Goal: Use online tool/utility: Utilize a website feature to perform a specific function

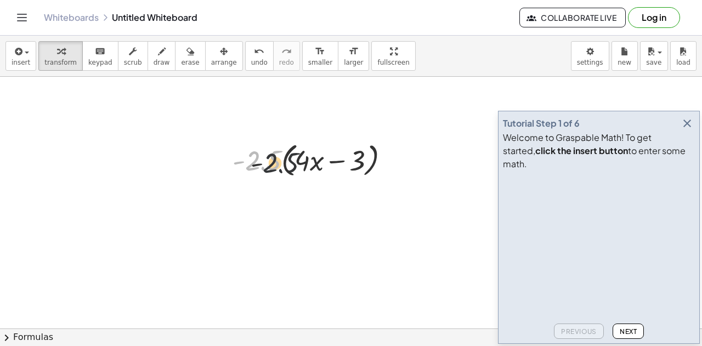
drag, startPoint x: 256, startPoint y: 158, endPoint x: 335, endPoint y: 172, distance: 80.0
click at [335, 172] on div at bounding box center [315, 160] width 176 height 42
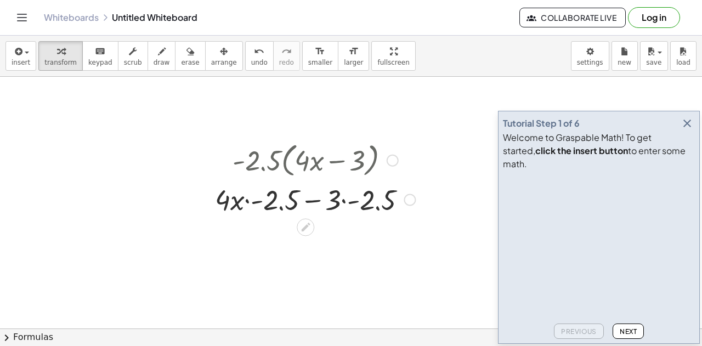
click at [260, 170] on div at bounding box center [314, 160] width 211 height 42
click at [248, 201] on div at bounding box center [314, 198] width 211 height 37
drag, startPoint x: 282, startPoint y: 200, endPoint x: 223, endPoint y: 202, distance: 58.7
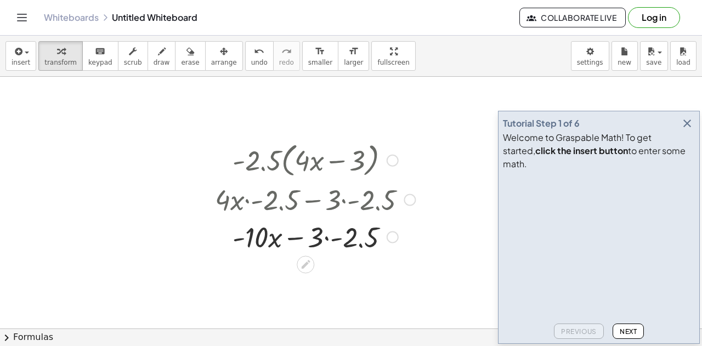
click at [327, 237] on div at bounding box center [314, 235] width 211 height 37
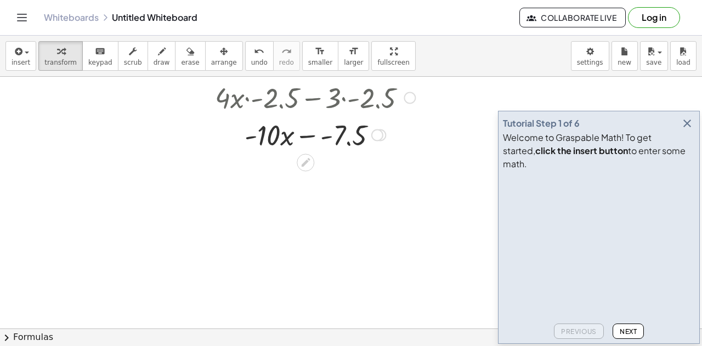
scroll to position [103, 0]
click at [168, 230] on div at bounding box center [351, 262] width 702 height 576
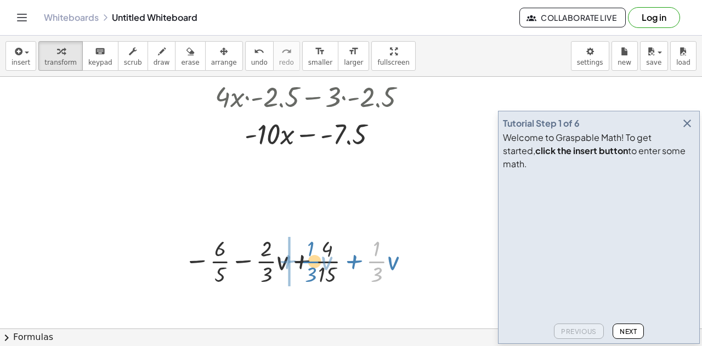
drag, startPoint x: 377, startPoint y: 260, endPoint x: 299, endPoint y: 260, distance: 77.8
click at [299, 260] on div at bounding box center [298, 260] width 239 height 55
click at [300, 261] on div at bounding box center [298, 260] width 239 height 55
click at [302, 260] on div at bounding box center [298, 260] width 239 height 55
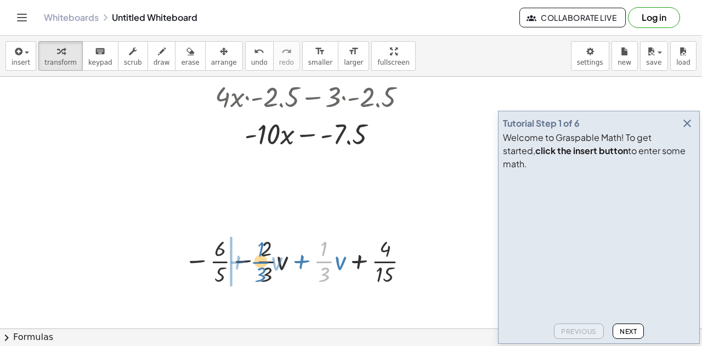
drag, startPoint x: 326, startPoint y: 263, endPoint x: 263, endPoint y: 264, distance: 62.5
click at [263, 264] on div at bounding box center [298, 260] width 239 height 55
click at [302, 265] on div at bounding box center [298, 260] width 239 height 55
drag, startPoint x: 285, startPoint y: 265, endPoint x: 335, endPoint y: 263, distance: 50.5
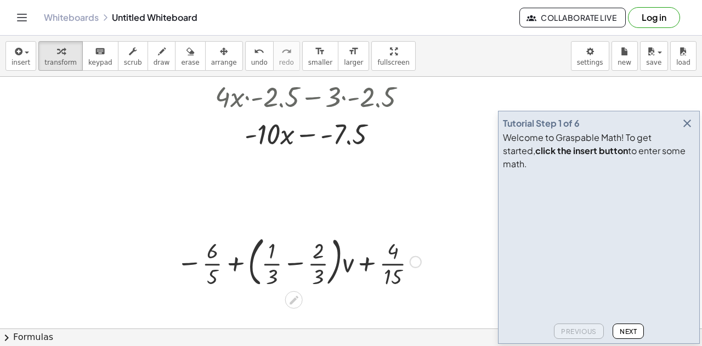
click at [294, 266] on div at bounding box center [298, 260] width 255 height 59
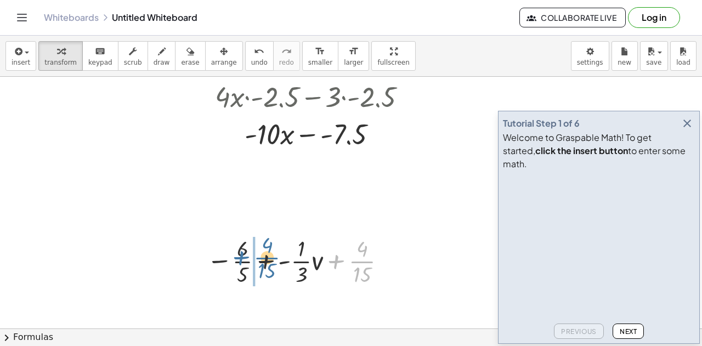
drag, startPoint x: 368, startPoint y: 266, endPoint x: 272, endPoint y: 262, distance: 96.5
click at [272, 262] on div at bounding box center [298, 260] width 195 height 55
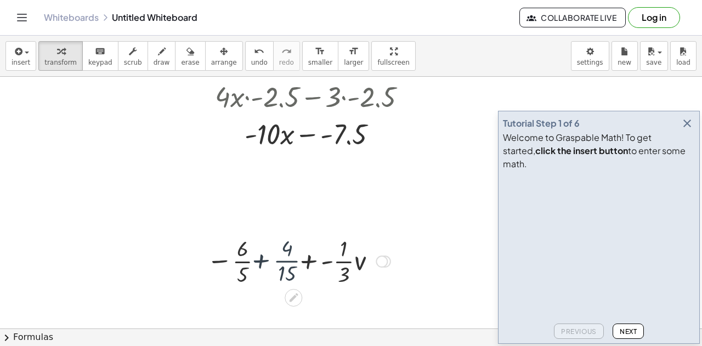
click at [252, 263] on div at bounding box center [298, 260] width 195 height 55
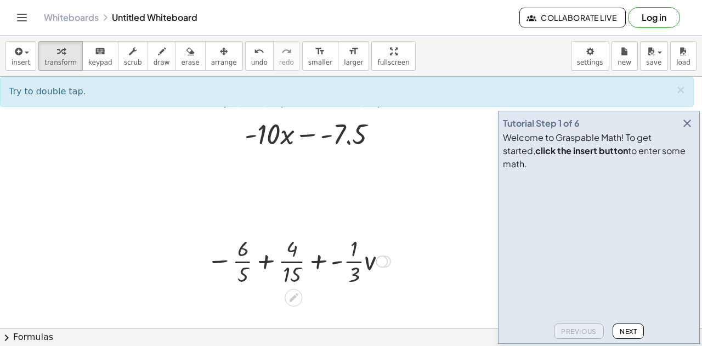
click at [259, 265] on div at bounding box center [298, 260] width 195 height 55
click at [263, 265] on div at bounding box center [298, 260] width 195 height 55
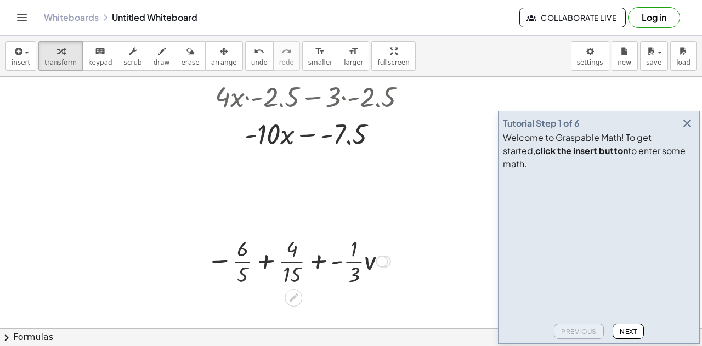
click at [263, 265] on div at bounding box center [298, 260] width 195 height 55
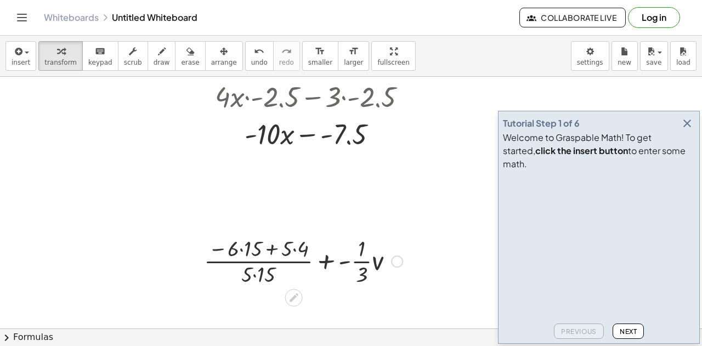
click at [243, 247] on div at bounding box center [302, 260] width 209 height 55
click at [254, 268] on div at bounding box center [303, 260] width 195 height 55
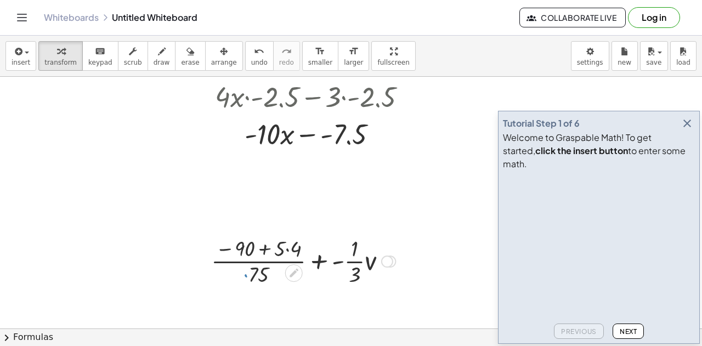
click at [284, 241] on div at bounding box center [303, 260] width 195 height 55
click at [286, 250] on div at bounding box center [303, 260] width 195 height 55
click at [264, 250] on div at bounding box center [303, 260] width 190 height 55
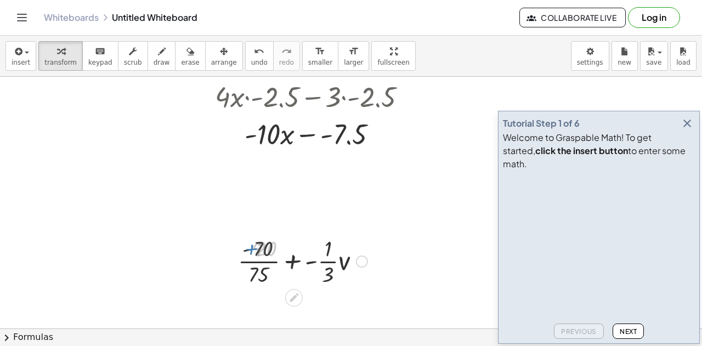
click at [272, 262] on div at bounding box center [303, 260] width 139 height 55
drag, startPoint x: 245, startPoint y: 248, endPoint x: 230, endPoint y: 264, distance: 21.3
click at [230, 264] on div "− · 6 · 5 − · · 2 · 3 · v + · 4 · 15 + · · 1 · 3 · v − · 6 · 5 − · · 2 · 3 · v …" at bounding box center [299, 260] width 151 height 60
click at [93, 264] on div at bounding box center [351, 262] width 702 height 576
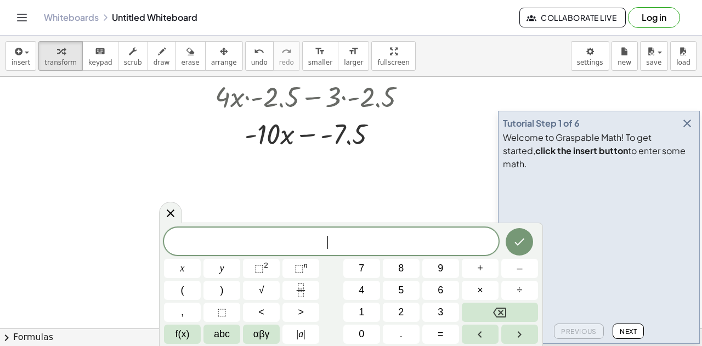
drag, startPoint x: 254, startPoint y: 241, endPoint x: 232, endPoint y: 224, distance: 27.6
click at [232, 224] on div "​ x y ⬚ 2 ⬚ n 7 8 9 + – ( ) √ 4 5 6 × ÷ , ⬚ < > 1 2 3 f(x) abc αβγ | a | 0 . =" at bounding box center [351, 284] width 384 height 123
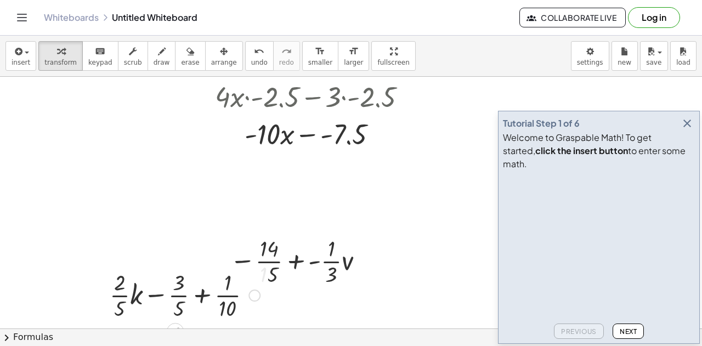
click at [252, 295] on div at bounding box center [254, 295] width 12 height 12
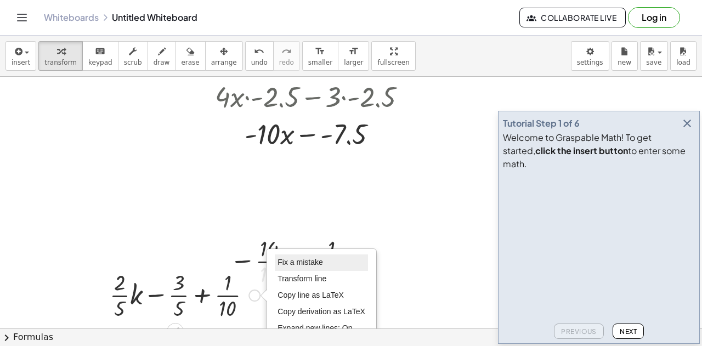
click at [314, 260] on span "Fix a mistake" at bounding box center [299, 262] width 45 height 9
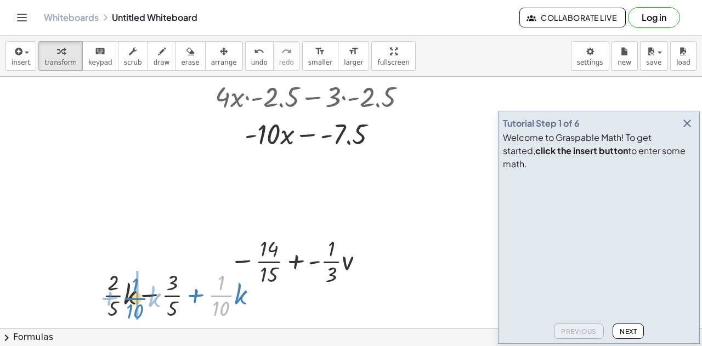
drag, startPoint x: 225, startPoint y: 294, endPoint x: 134, endPoint y: 297, distance: 90.5
click at [134, 297] on div at bounding box center [185, 294] width 174 height 55
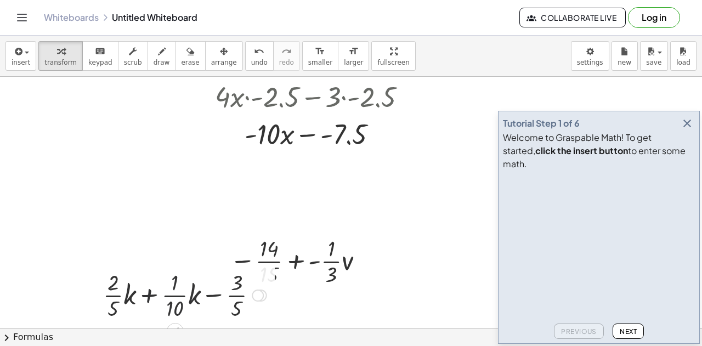
click at [149, 299] on div at bounding box center [185, 294] width 174 height 55
drag, startPoint x: 174, startPoint y: 293, endPoint x: 106, endPoint y: 291, distance: 68.0
click at [106, 291] on div at bounding box center [185, 294] width 174 height 55
click at [158, 303] on div at bounding box center [185, 294] width 174 height 55
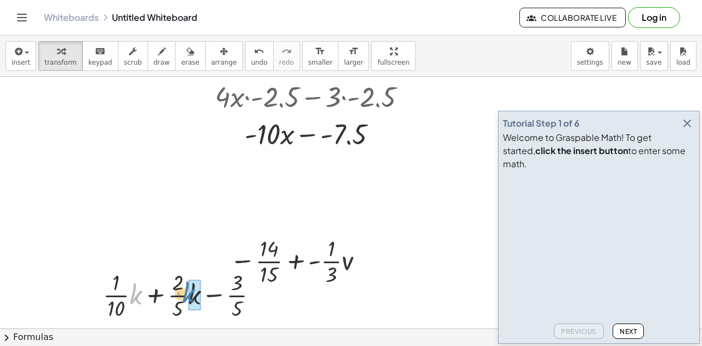
drag, startPoint x: 136, startPoint y: 297, endPoint x: 192, endPoint y: 296, distance: 56.5
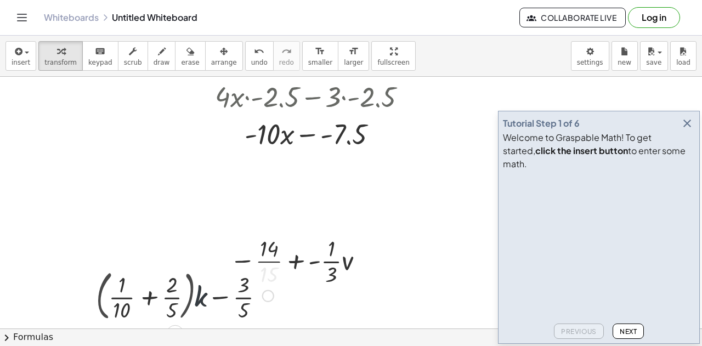
click at [144, 298] on div at bounding box center [184, 294] width 189 height 59
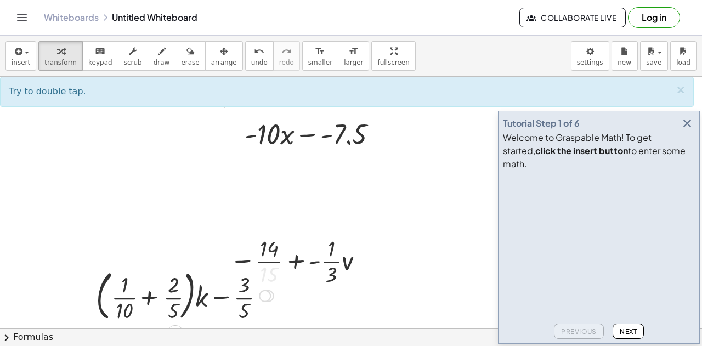
click at [144, 298] on div at bounding box center [184, 294] width 189 height 59
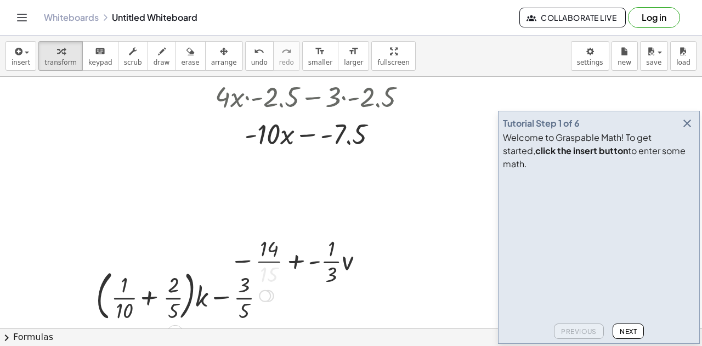
click at [144, 298] on div at bounding box center [184, 294] width 189 height 59
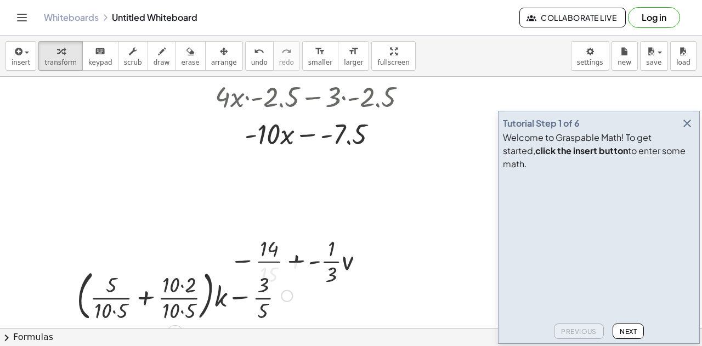
click at [107, 312] on div at bounding box center [184, 294] width 226 height 59
click at [117, 308] on div at bounding box center [184, 294] width 226 height 59
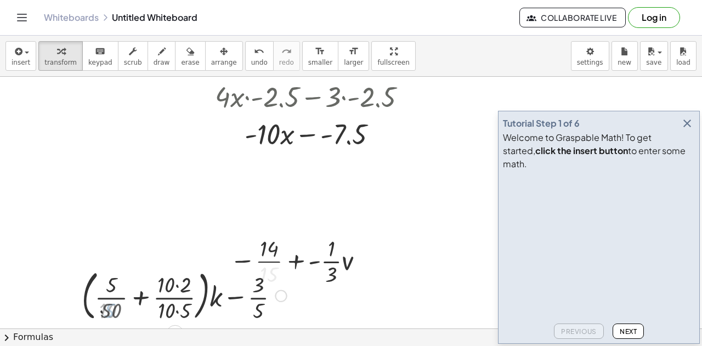
click at [190, 280] on div at bounding box center [184, 294] width 214 height 59
click at [173, 310] on div at bounding box center [184, 294] width 214 height 59
click at [174, 311] on div at bounding box center [184, 294] width 214 height 59
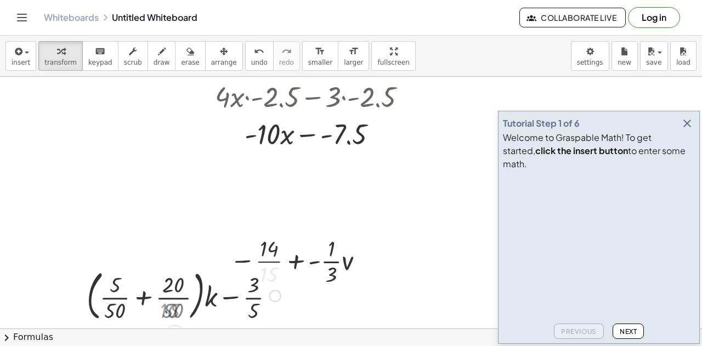
click at [145, 296] on div at bounding box center [184, 294] width 203 height 59
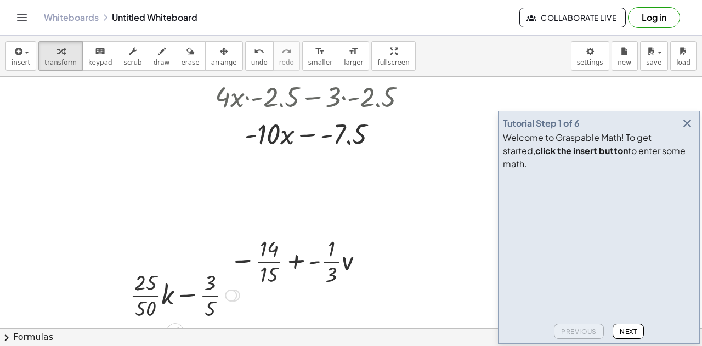
click at [145, 298] on div at bounding box center [184, 294] width 121 height 55
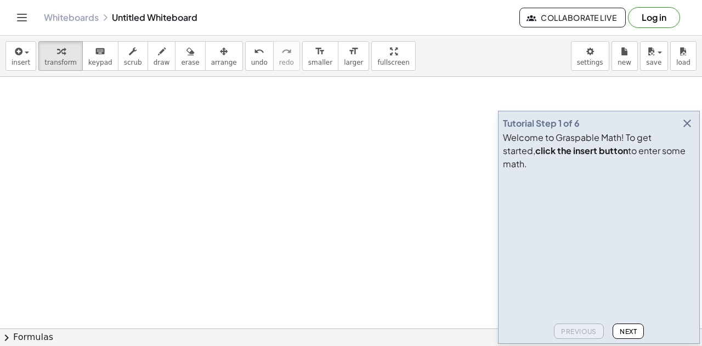
scroll to position [595, 0]
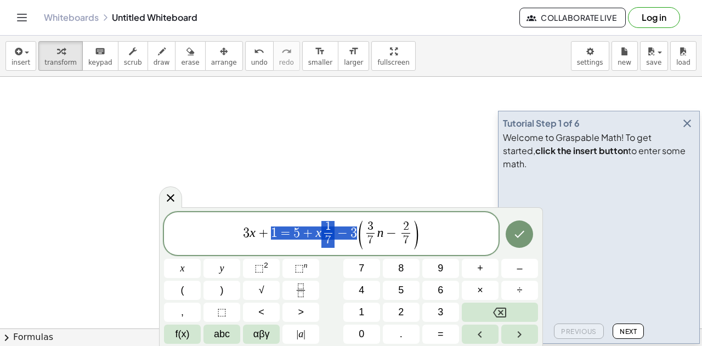
drag, startPoint x: 355, startPoint y: 226, endPoint x: 236, endPoint y: 227, distance: 118.4
click at [236, 227] on span "3 x + 1 = 5 + x 1 7 ​ − 3 ( 3 7 ​ n − 2 7 ​ )" at bounding box center [331, 234] width 334 height 31
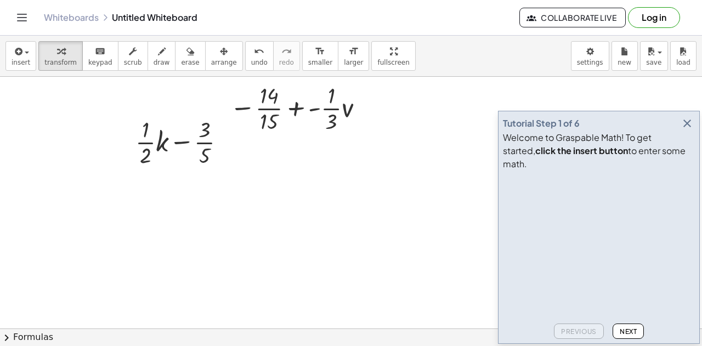
scroll to position [245, 0]
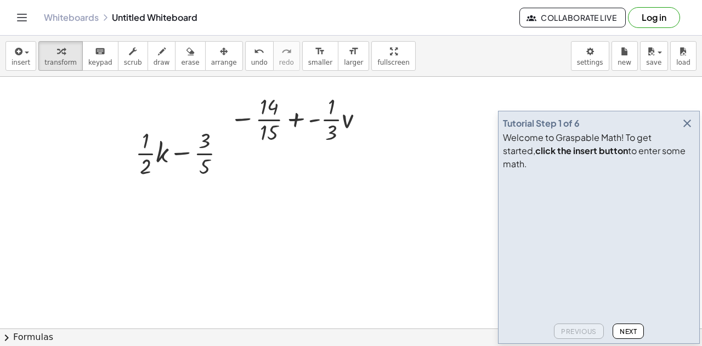
click at [352, 232] on div at bounding box center [351, 337] width 702 height 1010
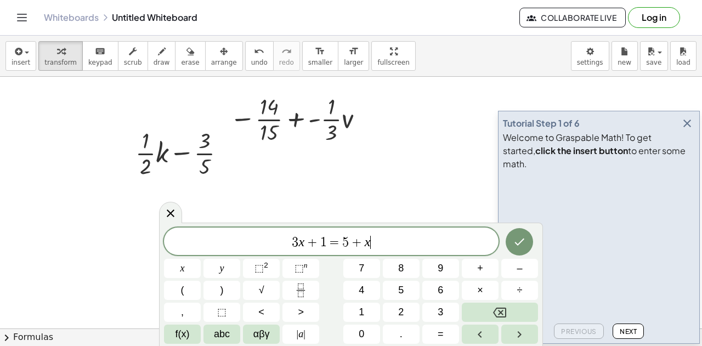
click at [397, 183] on div at bounding box center [351, 337] width 702 height 1010
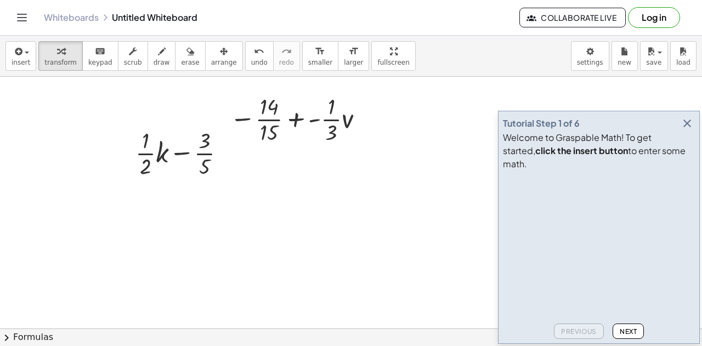
click at [686, 131] on button "button" at bounding box center [686, 123] width 15 height 15
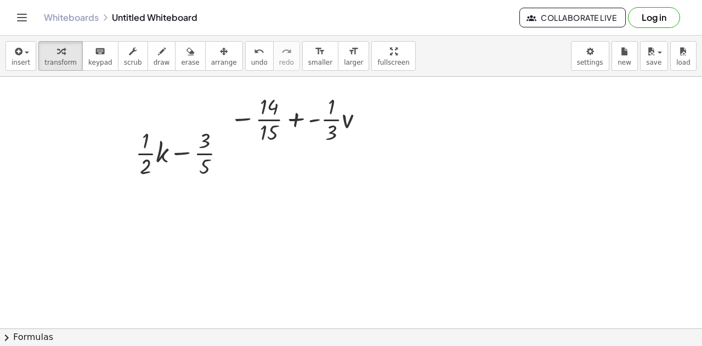
click at [407, 246] on div at bounding box center [351, 337] width 702 height 1010
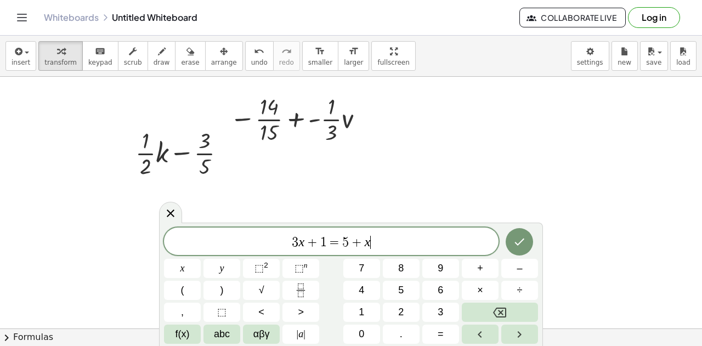
click at [476, 185] on div at bounding box center [351, 337] width 702 height 1010
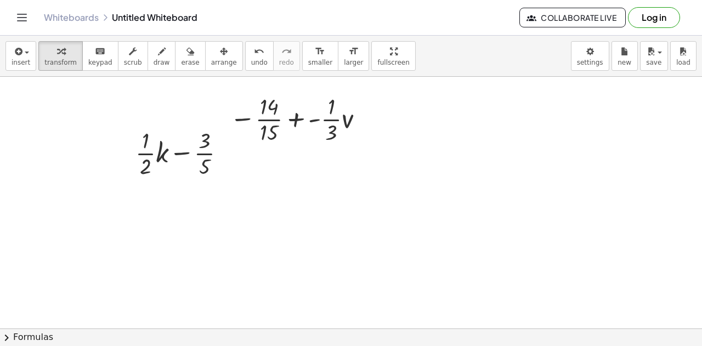
click at [476, 185] on div at bounding box center [351, 337] width 702 height 1010
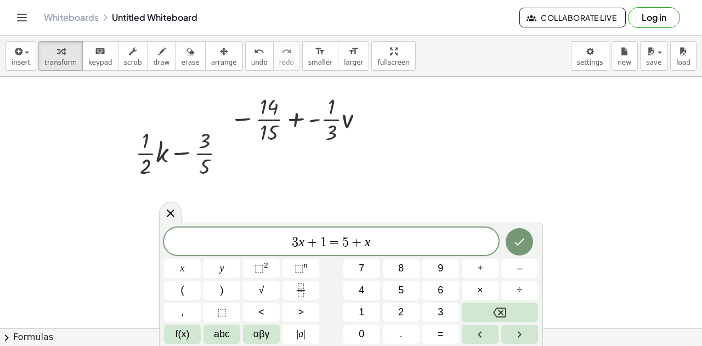
click at [476, 185] on div at bounding box center [351, 337] width 702 height 1010
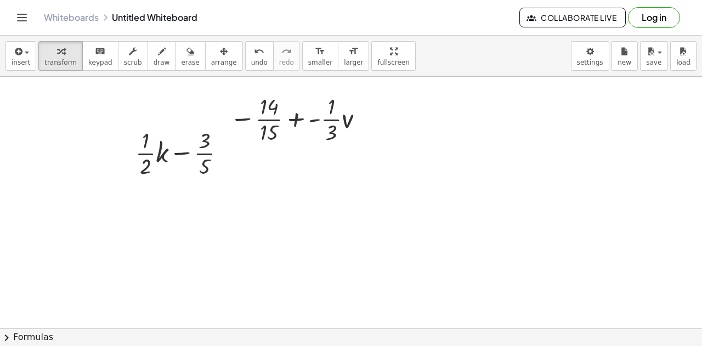
click at [476, 185] on div at bounding box center [351, 337] width 702 height 1010
click at [476, 195] on div at bounding box center [351, 337] width 702 height 1010
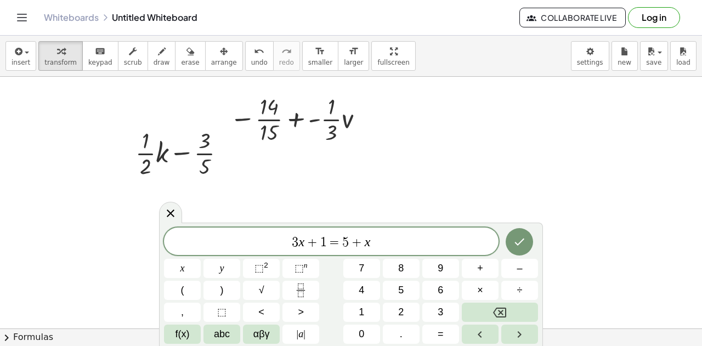
click at [474, 204] on div at bounding box center [351, 337] width 702 height 1010
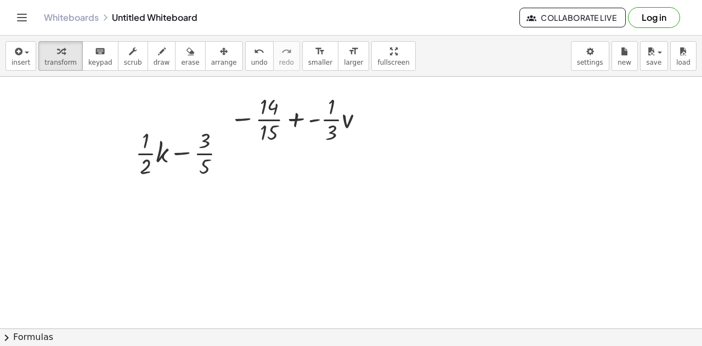
click at [460, 218] on div at bounding box center [351, 337] width 702 height 1010
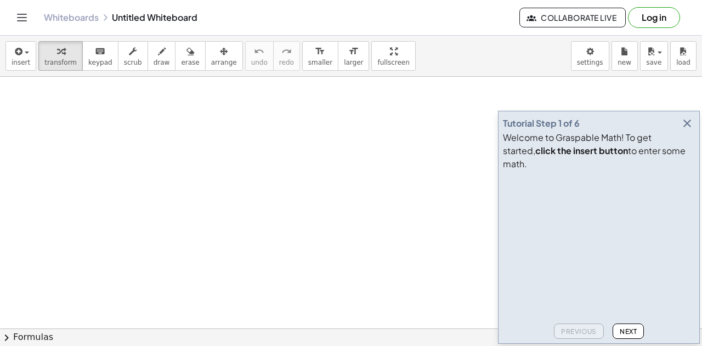
click at [687, 130] on icon "button" at bounding box center [686, 123] width 13 height 13
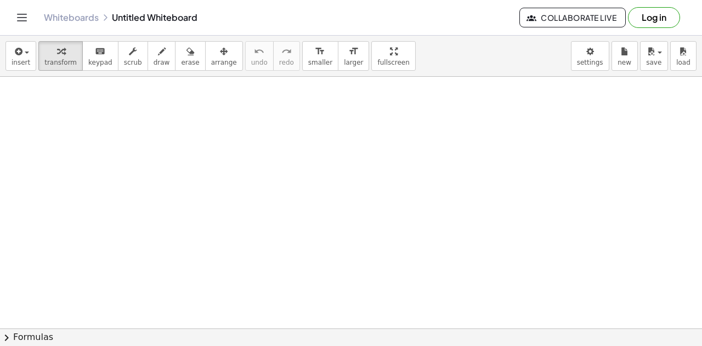
click at [250, 174] on div at bounding box center [351, 329] width 702 height 504
click at [310, 199] on div at bounding box center [316, 195] width 111 height 37
click at [276, 256] on div at bounding box center [351, 243] width 702 height 504
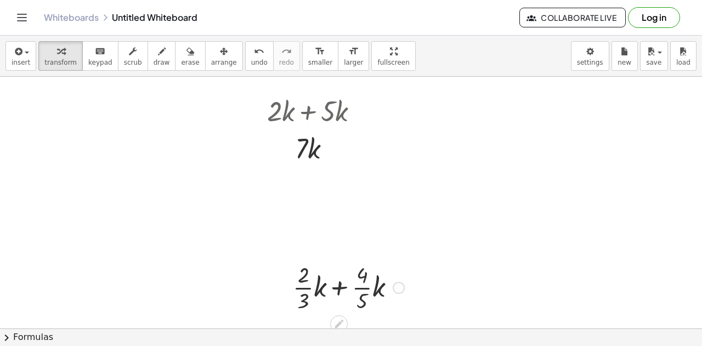
click at [339, 292] on div at bounding box center [348, 286] width 122 height 55
drag, startPoint x: 377, startPoint y: 291, endPoint x: 313, endPoint y: 291, distance: 63.6
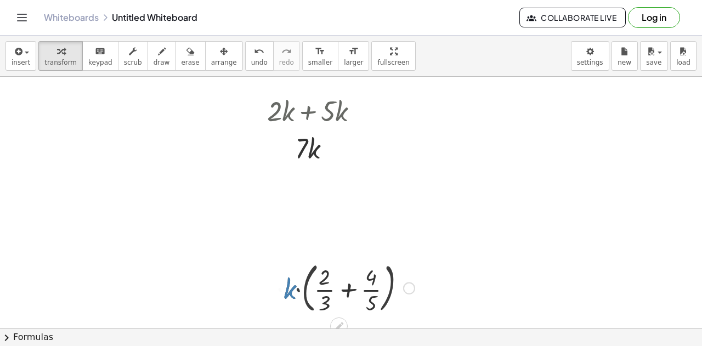
click at [352, 293] on div at bounding box center [348, 287] width 143 height 59
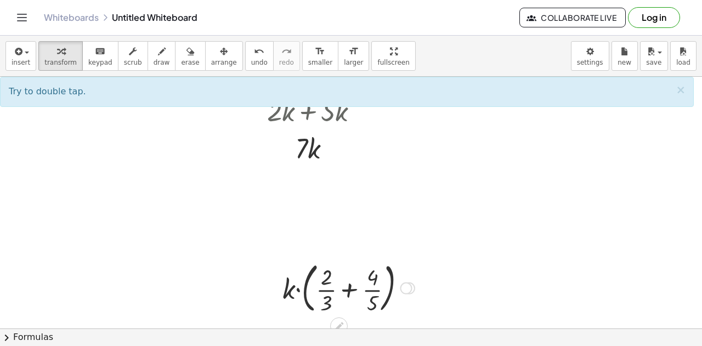
click at [351, 293] on div at bounding box center [348, 287] width 143 height 59
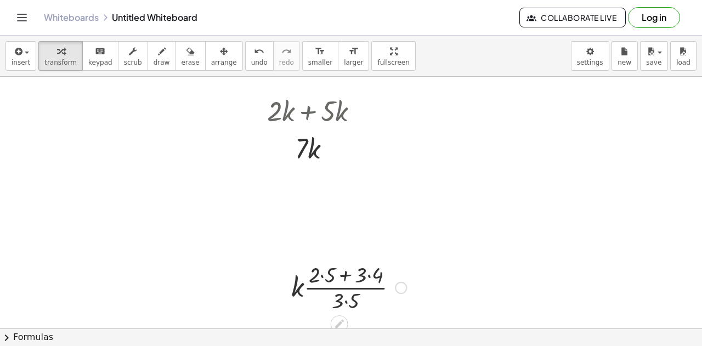
click at [318, 273] on div at bounding box center [349, 286] width 126 height 55
click at [373, 274] on div at bounding box center [349, 286] width 126 height 55
click at [321, 282] on div at bounding box center [348, 286] width 117 height 55
click at [329, 277] on div at bounding box center [348, 286] width 117 height 55
click at [350, 306] on div at bounding box center [348, 286] width 107 height 55
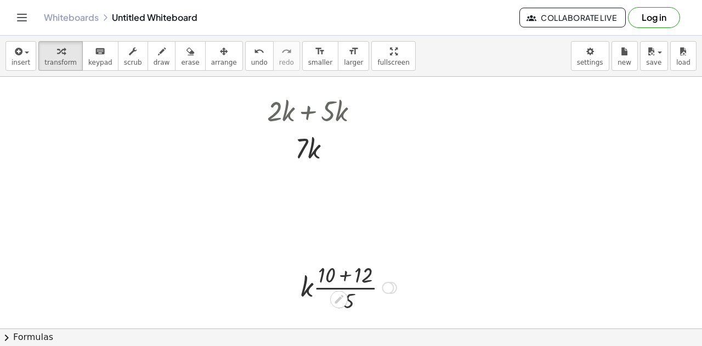
click at [343, 271] on div at bounding box center [348, 286] width 107 height 55
click at [347, 295] on div at bounding box center [348, 286] width 75 height 55
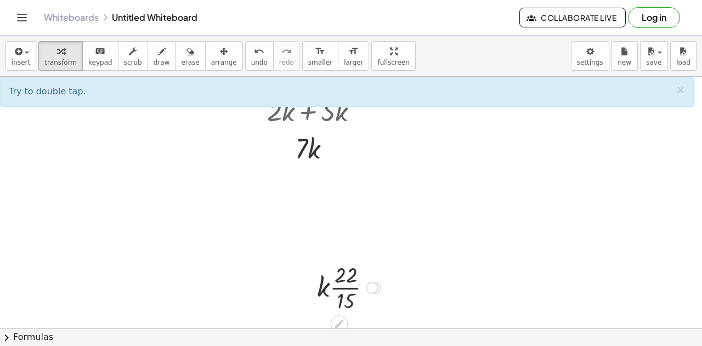
click at [338, 287] on div at bounding box center [348, 286] width 75 height 55
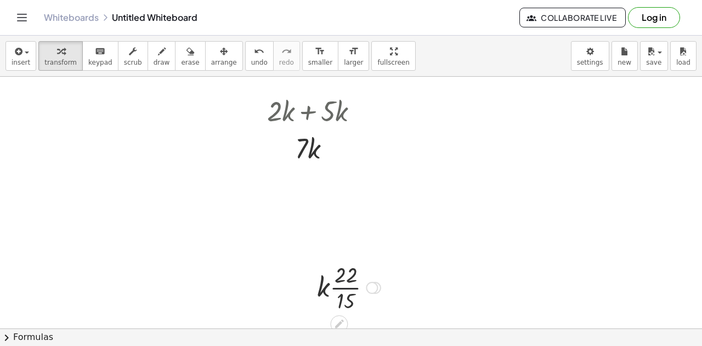
click at [338, 287] on div at bounding box center [348, 286] width 75 height 55
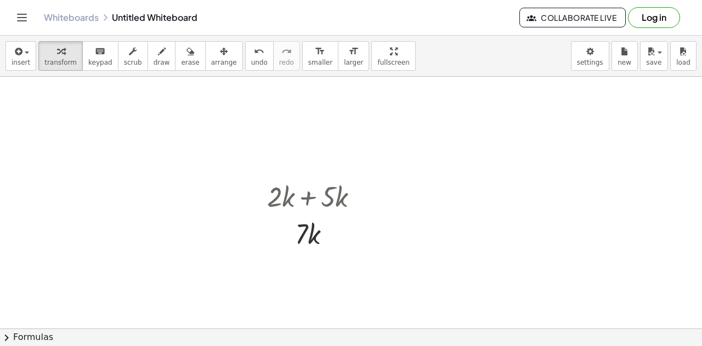
click at [536, 243] on div at bounding box center [351, 329] width 702 height 504
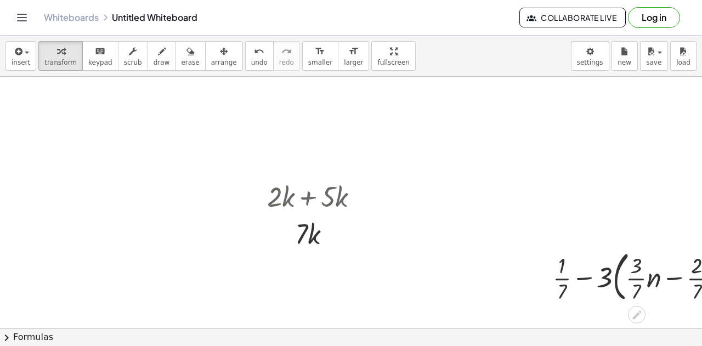
scroll to position [0, 57]
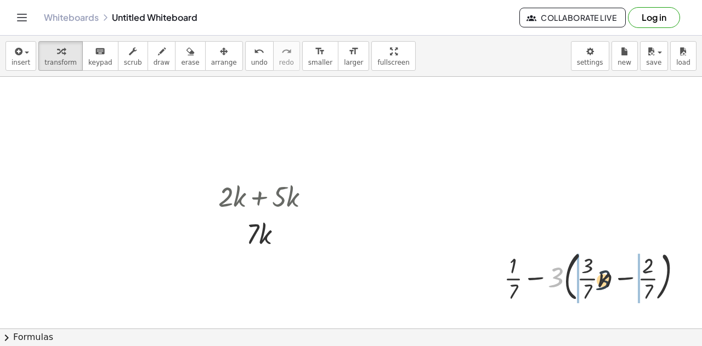
drag, startPoint x: 547, startPoint y: 272, endPoint x: 595, endPoint y: 275, distance: 48.3
click at [595, 275] on div at bounding box center [597, 275] width 198 height 59
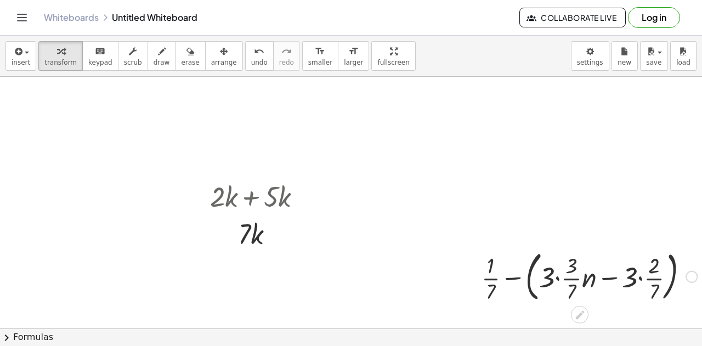
click at [545, 281] on div at bounding box center [589, 275] width 226 height 59
click at [552, 282] on div at bounding box center [589, 275] width 226 height 59
click at [560, 281] on div at bounding box center [589, 275] width 226 height 59
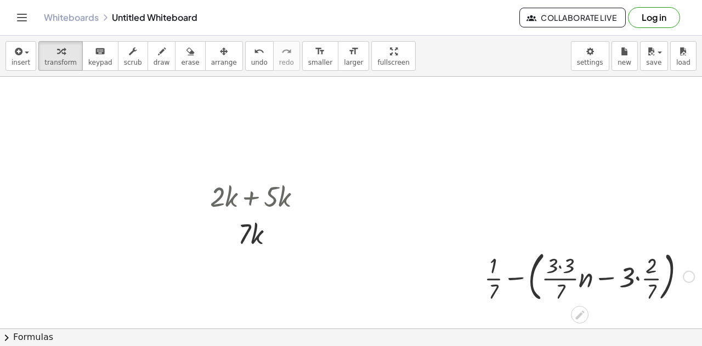
click at [559, 267] on div at bounding box center [588, 275] width 221 height 59
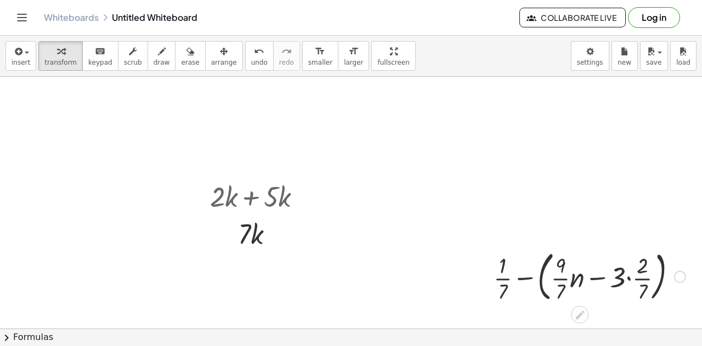
click at [631, 280] on div at bounding box center [589, 275] width 203 height 59
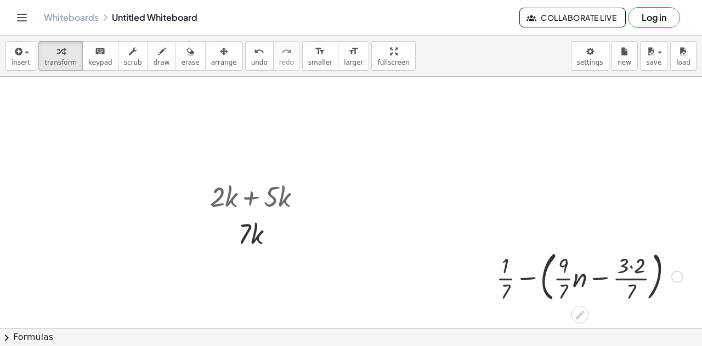
click at [631, 265] on div at bounding box center [589, 275] width 197 height 59
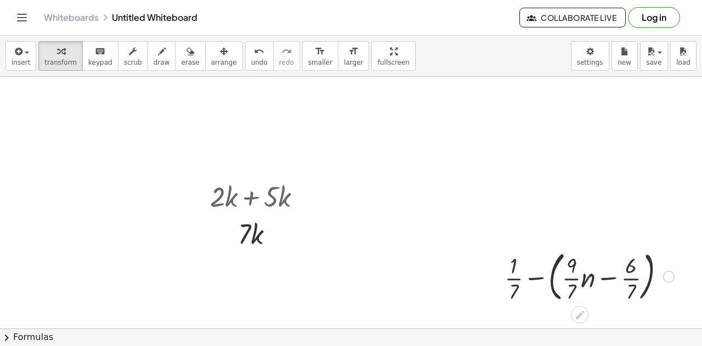
click at [606, 279] on div at bounding box center [589, 275] width 181 height 59
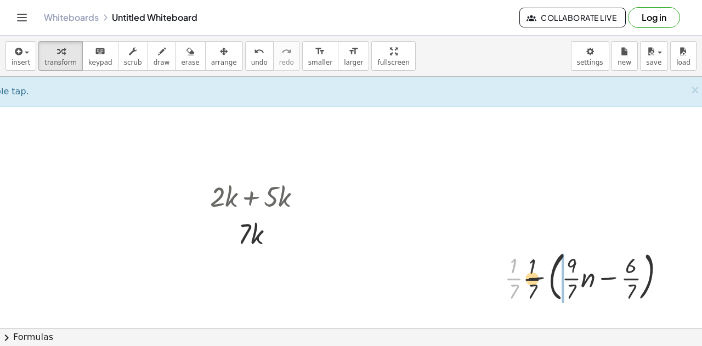
drag, startPoint x: 513, startPoint y: 276, endPoint x: 573, endPoint y: 278, distance: 60.3
click at [573, 278] on div at bounding box center [589, 275] width 181 height 59
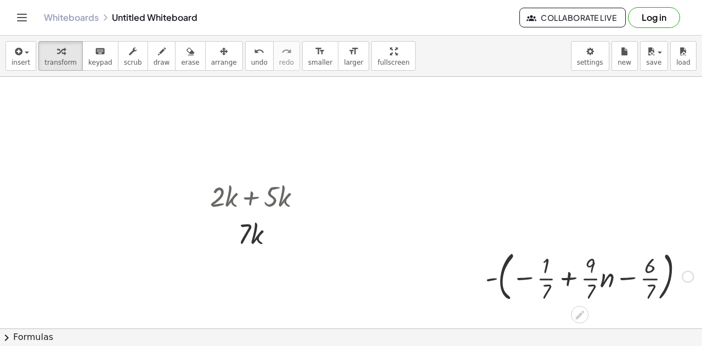
click at [562, 279] on div at bounding box center [589, 275] width 219 height 59
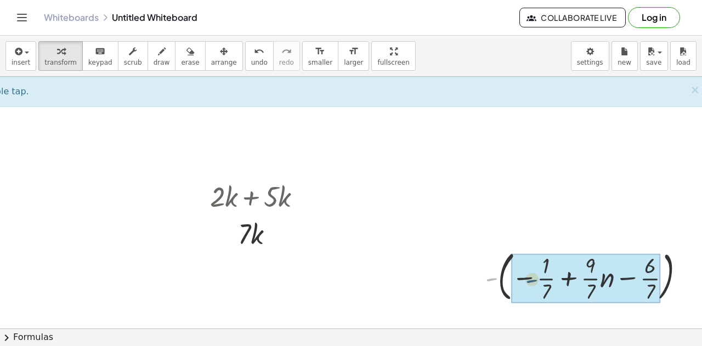
drag, startPoint x: 488, startPoint y: 275, endPoint x: 529, endPoint y: 276, distance: 41.7
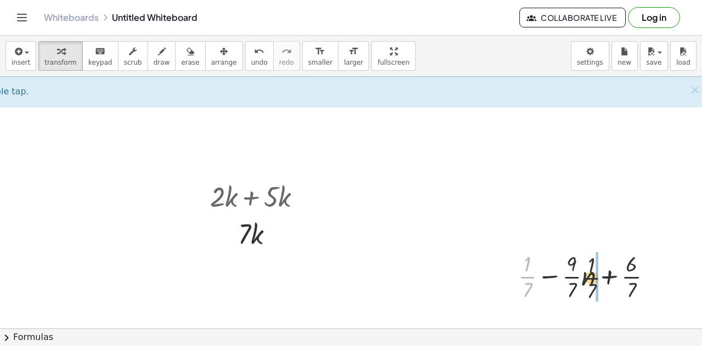
drag, startPoint x: 524, startPoint y: 276, endPoint x: 604, endPoint y: 277, distance: 80.0
click at [604, 277] on div at bounding box center [588, 275] width 153 height 55
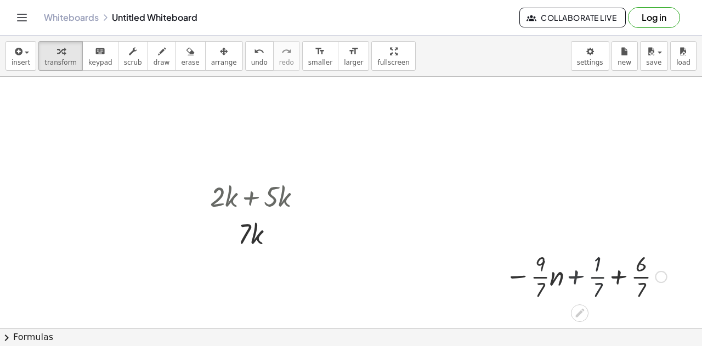
click at [617, 277] on div at bounding box center [584, 275] width 175 height 55
click at [614, 280] on div at bounding box center [584, 275] width 129 height 55
